Goal: Transaction & Acquisition: Obtain resource

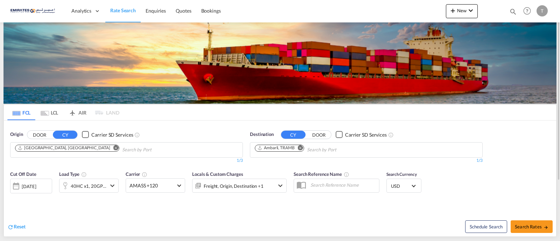
click at [302, 149] on md-icon "Remove" at bounding box center [300, 147] width 5 height 5
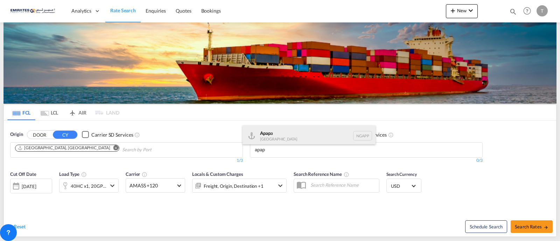
type input "apap"
click at [279, 133] on div "Apap a [GEOGRAPHIC_DATA] NGAPP" at bounding box center [308, 135] width 133 height 21
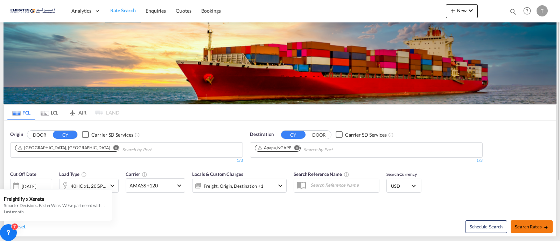
click at [541, 226] on span "Search Rates" at bounding box center [532, 227] width 34 height 6
type input "AEJEA to NGAPP / [DATE]"
